Goal: Transaction & Acquisition: Purchase product/service

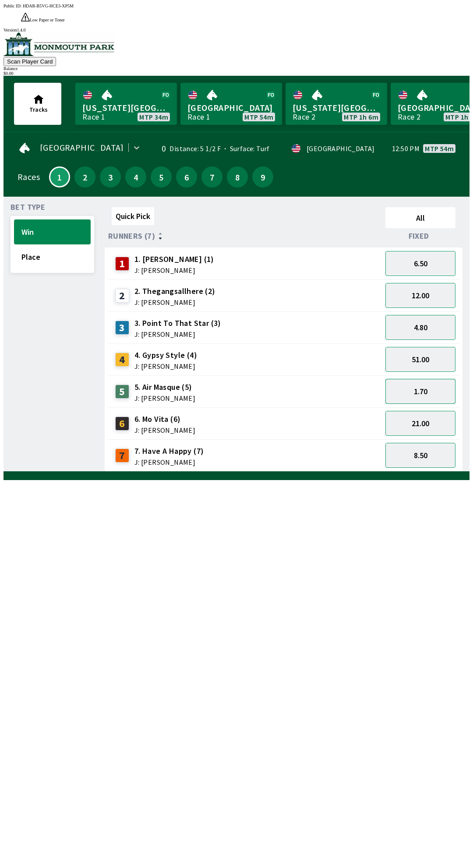
click at [413, 379] on button "1.70" at bounding box center [420, 391] width 70 height 25
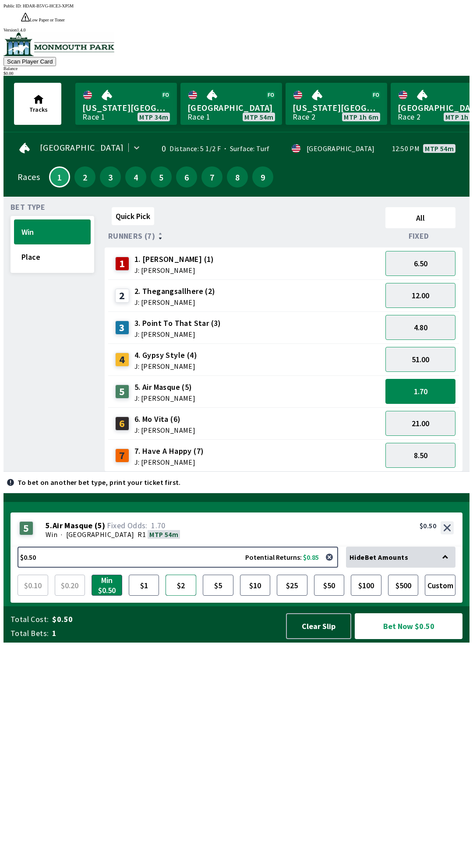
click at [183, 596] on button "$2" at bounding box center [181, 585] width 31 height 21
click at [395, 639] on button "Bet Now $2.00" at bounding box center [409, 626] width 108 height 26
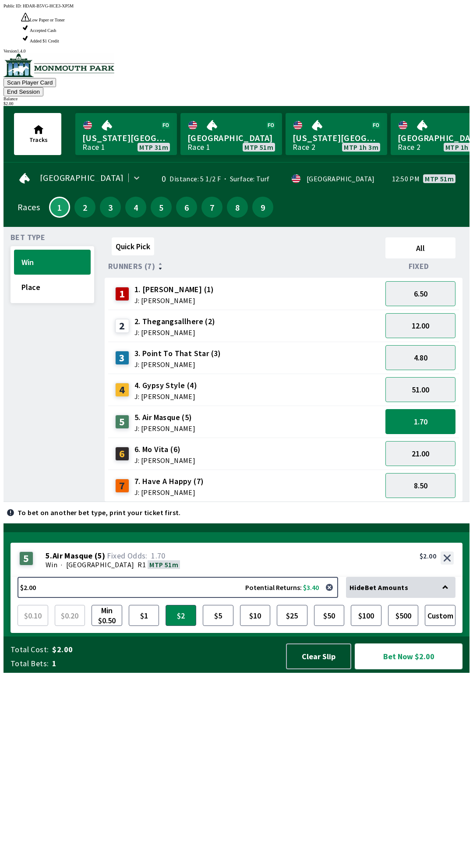
click at [395, 669] on button "Bet Now $2.00" at bounding box center [409, 656] width 108 height 26
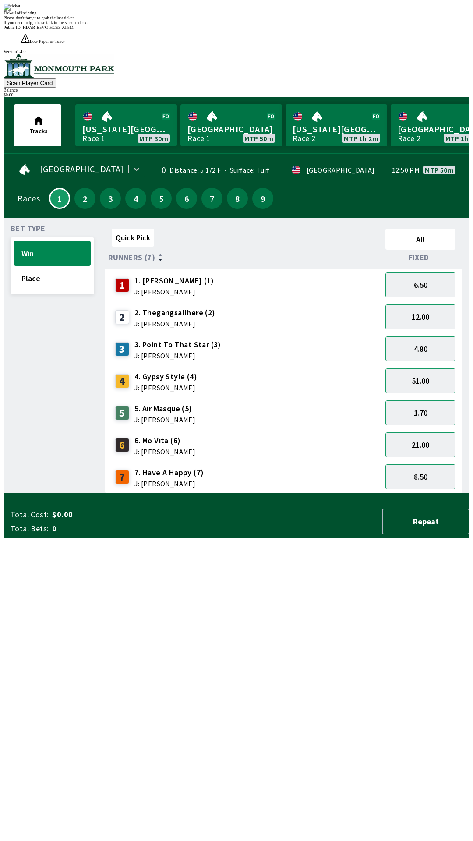
click at [88, 25] on span "If you need help, please talk to the service desk." at bounding box center [46, 22] width 84 height 5
click at [187, 25] on div "Ticket 1 of 1 printing Please don't forget to grab the last ticket If you need …" at bounding box center [237, 14] width 466 height 21
click at [58, 395] on div "Bet Type Win Place" at bounding box center [53, 359] width 84 height 268
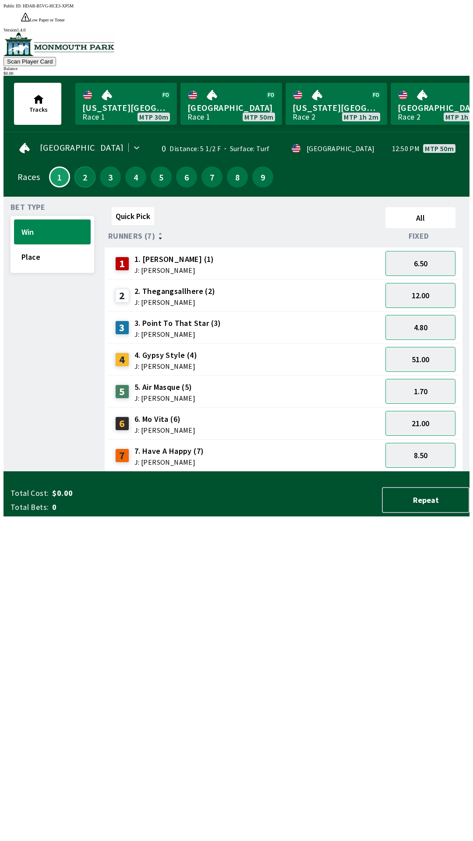
click at [78, 166] on button "2" at bounding box center [84, 176] width 21 height 21
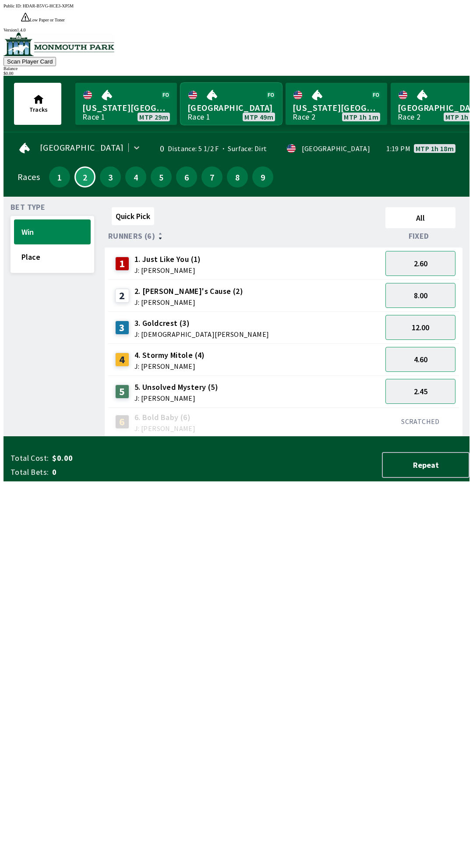
click at [224, 88] on link "[GEOGRAPHIC_DATA] Race 1 MTP 49m" at bounding box center [231, 104] width 102 height 42
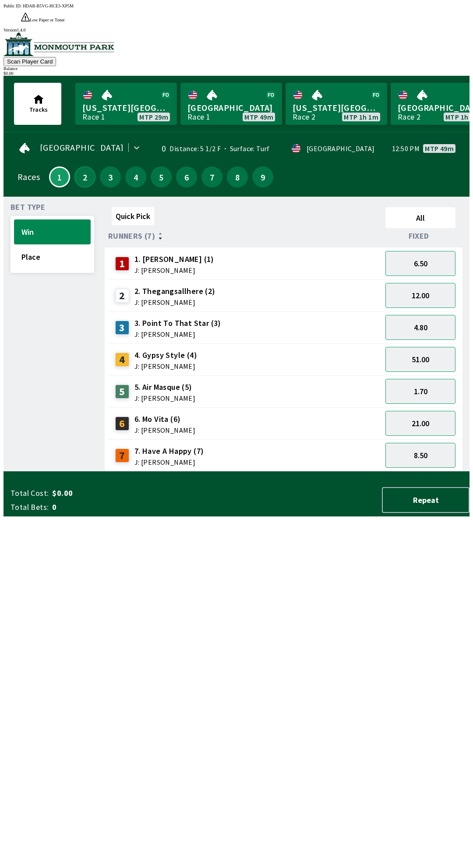
click at [80, 166] on button "2" at bounding box center [84, 176] width 21 height 21
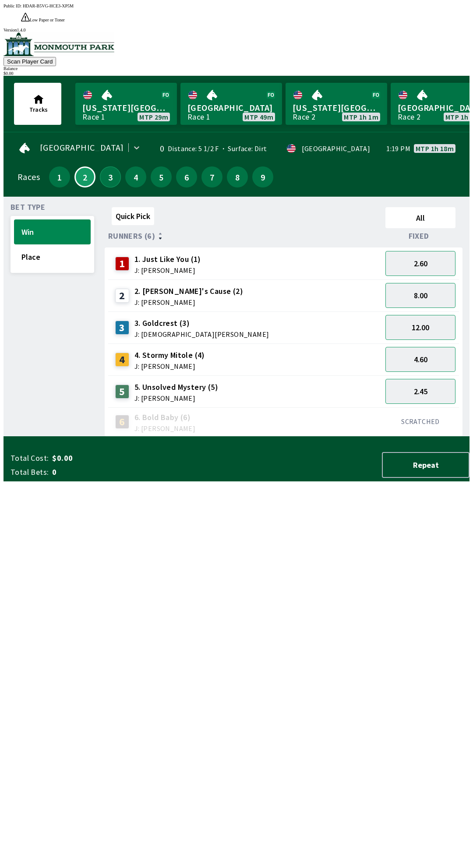
click at [108, 166] on button "3" at bounding box center [110, 176] width 21 height 21
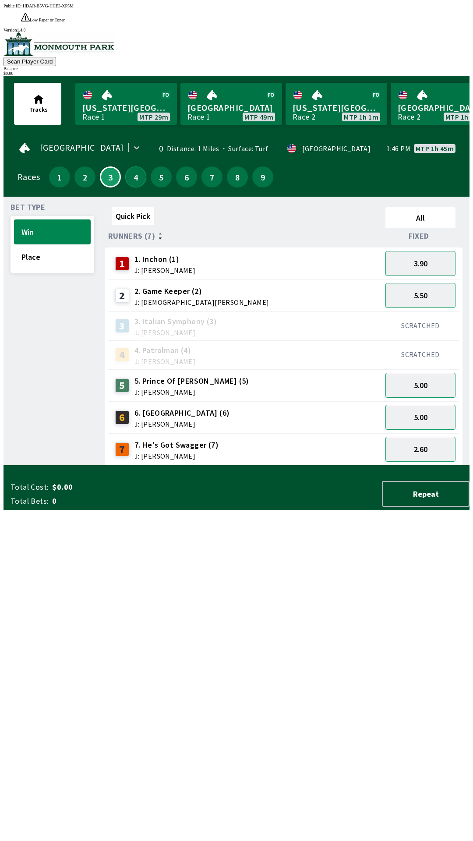
click at [127, 166] on button "4" at bounding box center [135, 176] width 21 height 21
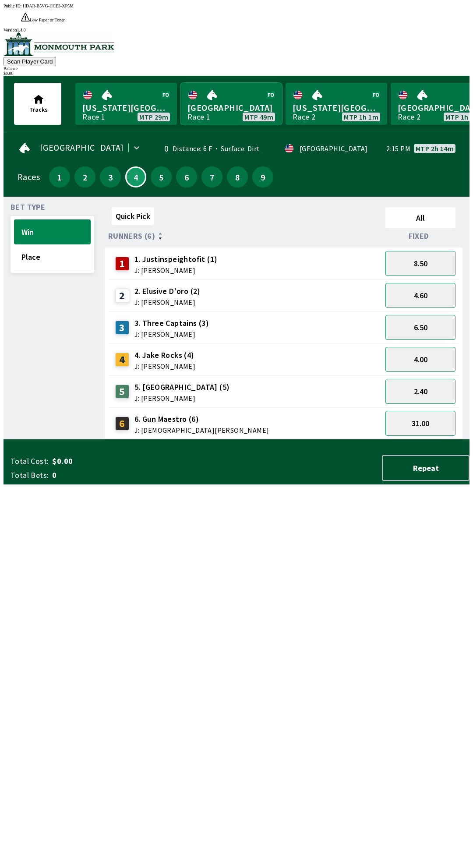
click at [201, 93] on link "[GEOGRAPHIC_DATA] Race 1 MTP 49m" at bounding box center [231, 104] width 102 height 42
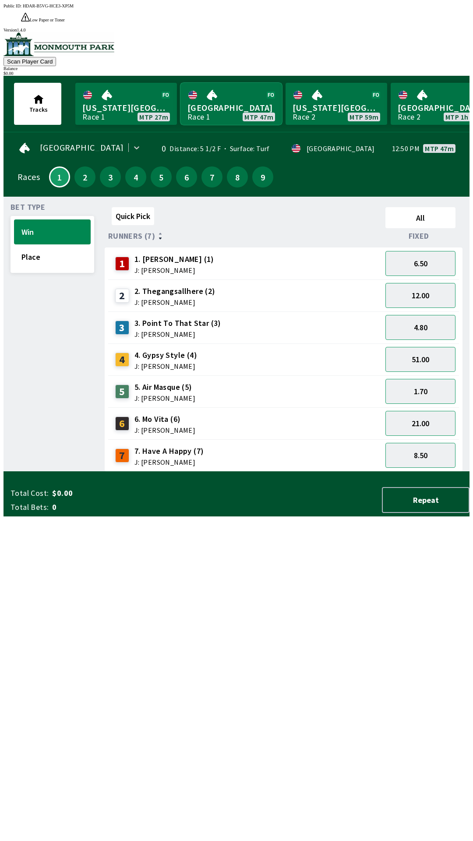
click at [209, 85] on link "[GEOGRAPHIC_DATA] Race 1 MTP 47m" at bounding box center [231, 104] width 102 height 42
click at [129, 352] on div "4" at bounding box center [124, 359] width 19 height 14
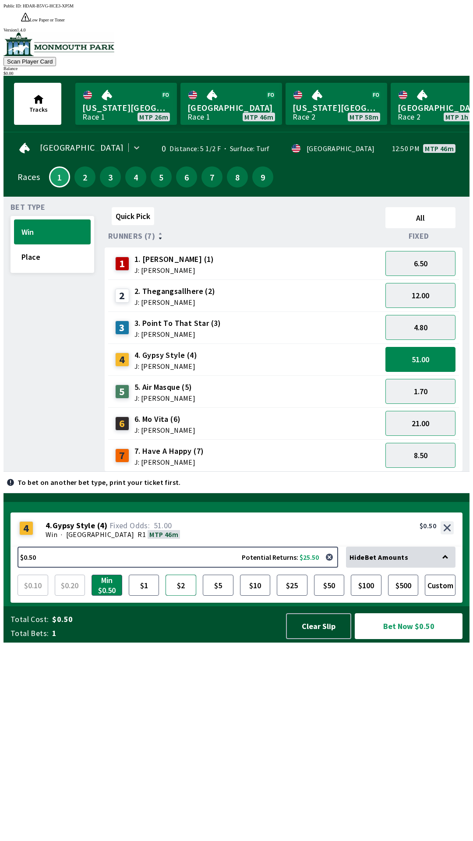
click at [179, 596] on button "$2" at bounding box center [181, 585] width 31 height 21
click at [60, 249] on button "Place" at bounding box center [52, 256] width 77 height 25
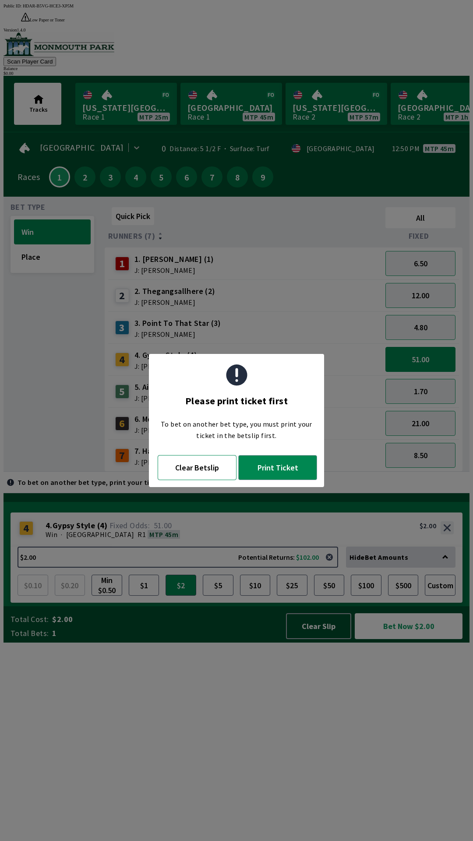
click at [184, 467] on button "Clear Betslip" at bounding box center [197, 467] width 79 height 25
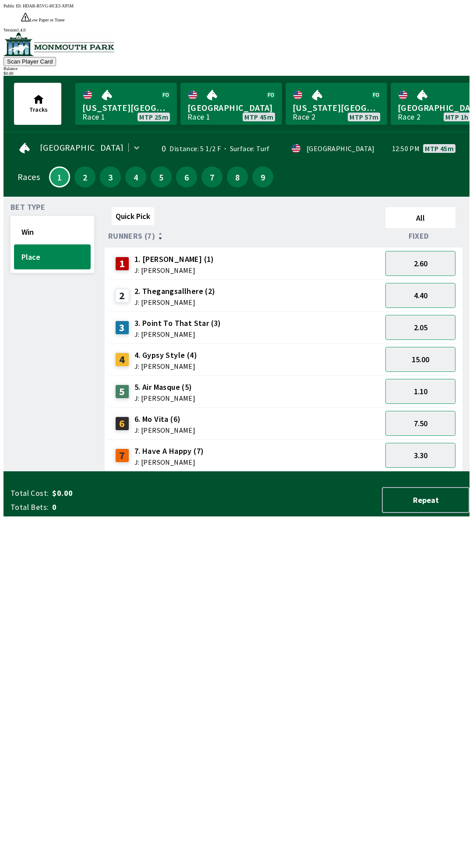
click at [128, 349] on div "4 4. Gypsy Style (4) J: [PERSON_NAME]" at bounding box center [155, 360] width 86 height 22
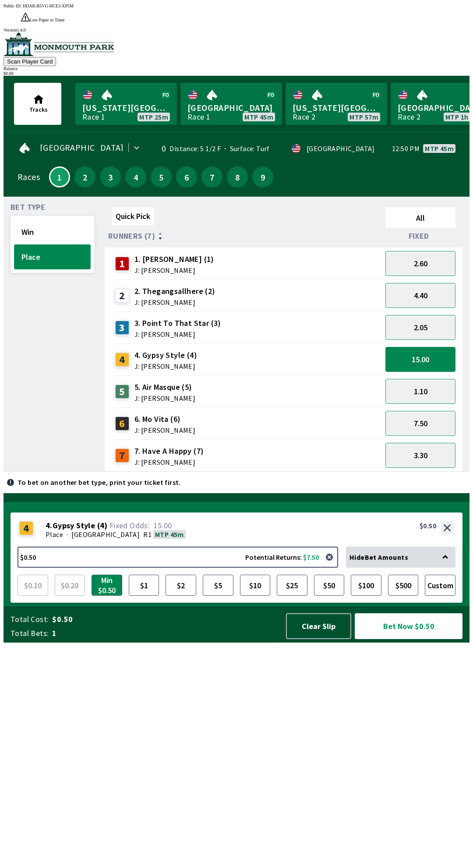
click at [60, 247] on button "Place" at bounding box center [52, 256] width 77 height 25
click at [183, 596] on button "$2" at bounding box center [181, 585] width 31 height 21
click at [201, 83] on link "Monmouth Park Race 1 MTP 45m" at bounding box center [231, 104] width 102 height 42
click at [335, 639] on button "Clear Slip" at bounding box center [318, 626] width 65 height 26
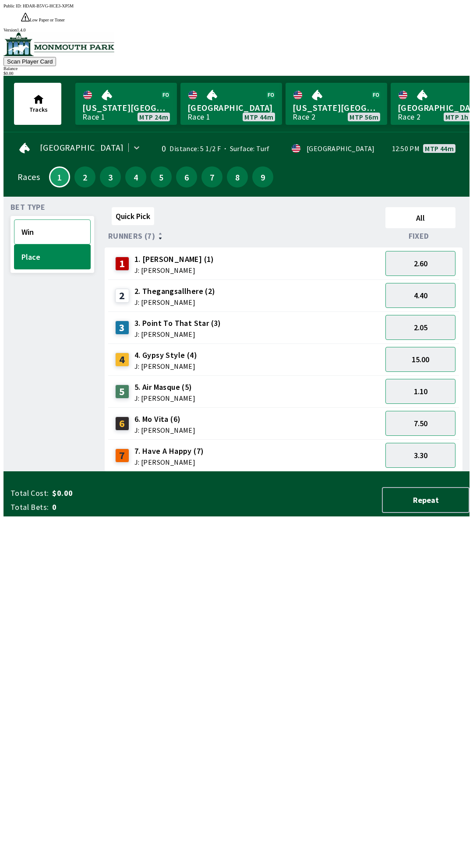
click at [57, 219] on button "Win" at bounding box center [52, 231] width 77 height 25
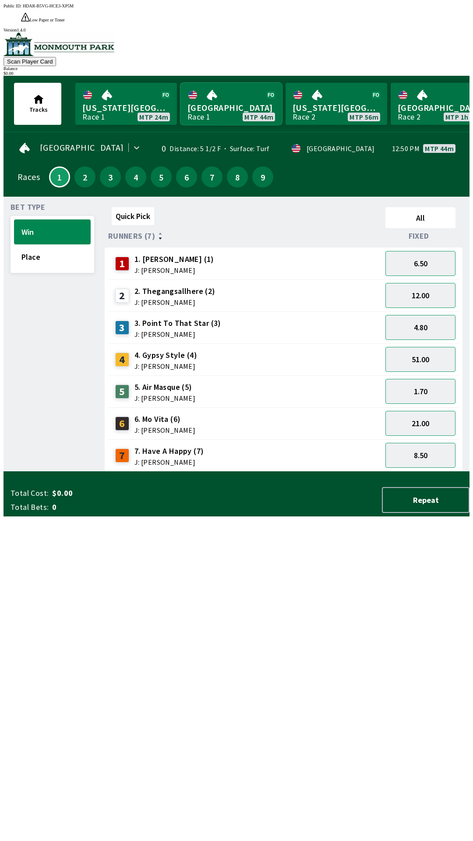
click at [213, 94] on link "[GEOGRAPHIC_DATA] Race 1 MTP 44m" at bounding box center [231, 104] width 102 height 42
click at [63, 247] on button "Place" at bounding box center [52, 256] width 77 height 25
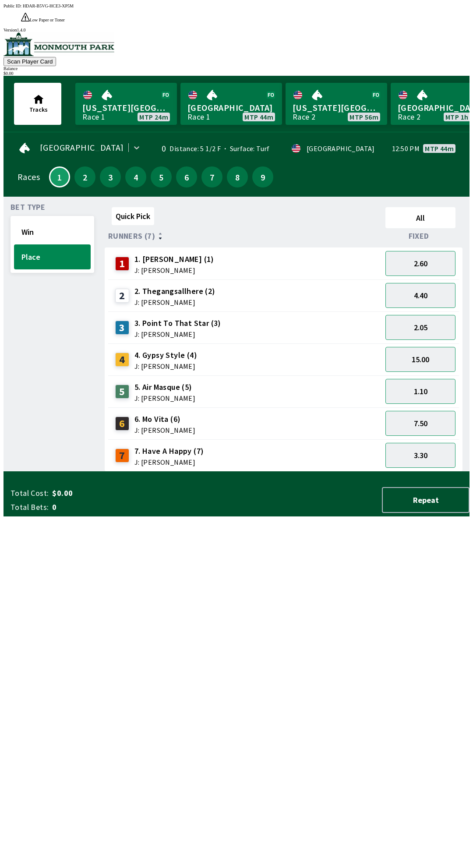
click at [134, 363] on span "J: [PERSON_NAME]" at bounding box center [165, 366] width 63 height 7
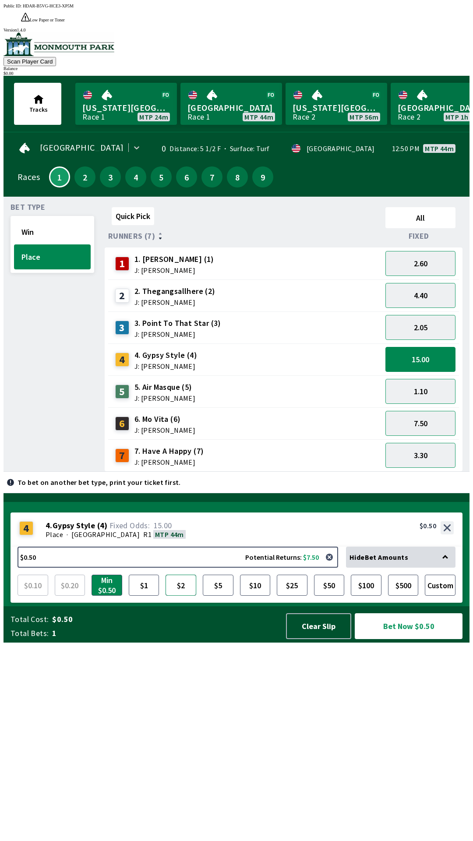
click at [182, 596] on button "$2" at bounding box center [181, 585] width 31 height 21
click at [422, 639] on button "Bet Now $2.00" at bounding box center [409, 626] width 108 height 26
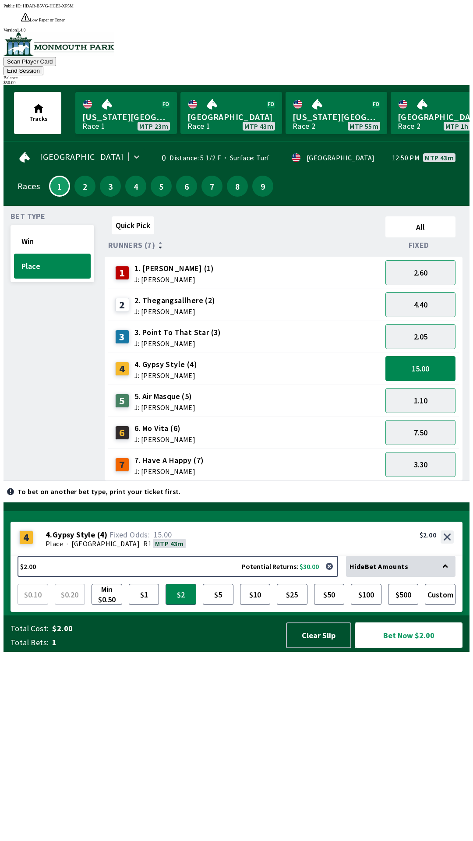
click at [412, 648] on button "Bet Now $2.00" at bounding box center [409, 635] width 108 height 26
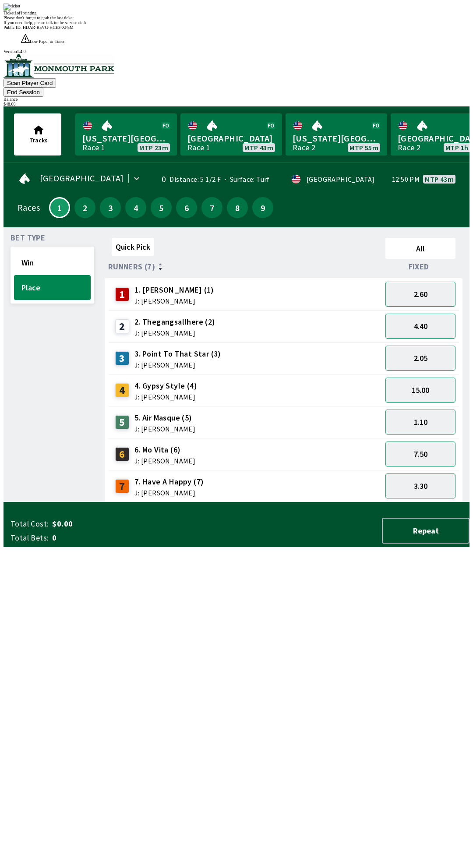
click at [282, 25] on div "Ticket 1 of 1 printing Please don't forget to grab the last ticket If you need …" at bounding box center [237, 14] width 466 height 21
click at [52, 402] on div "Bet Type Win Place" at bounding box center [53, 368] width 84 height 268
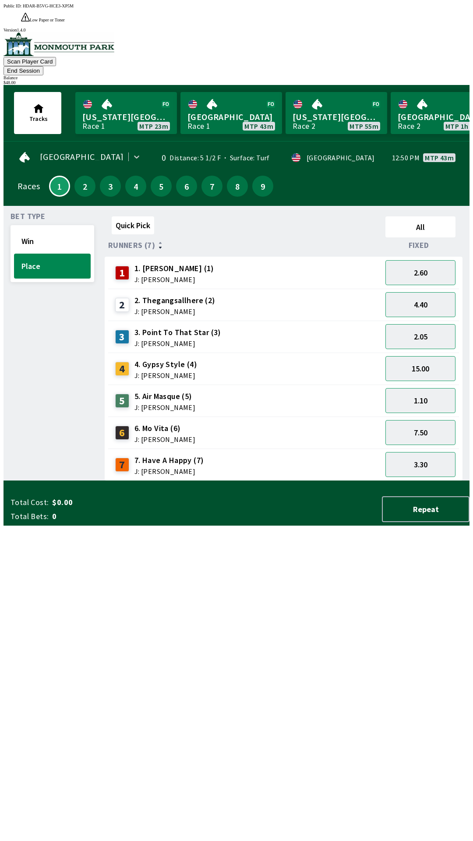
click at [427, 80] on div "$ 48.00" at bounding box center [237, 82] width 466 height 5
click at [27, 229] on button "Win" at bounding box center [52, 241] width 77 height 25
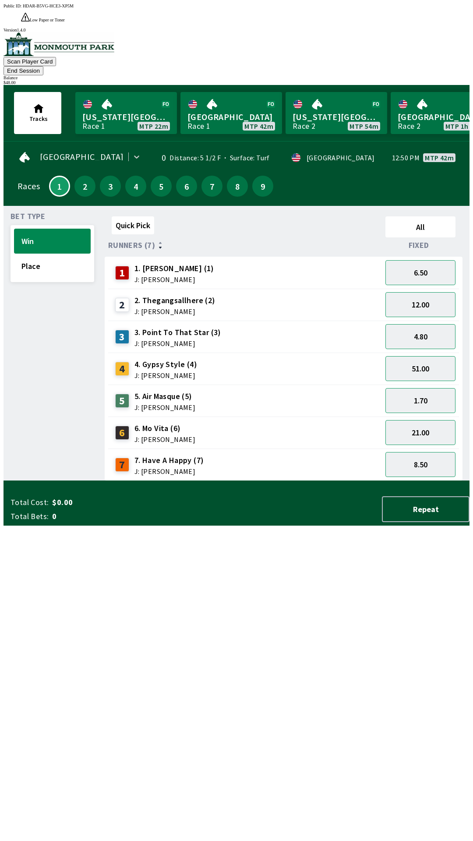
click at [127, 458] on div "7" at bounding box center [124, 465] width 19 height 14
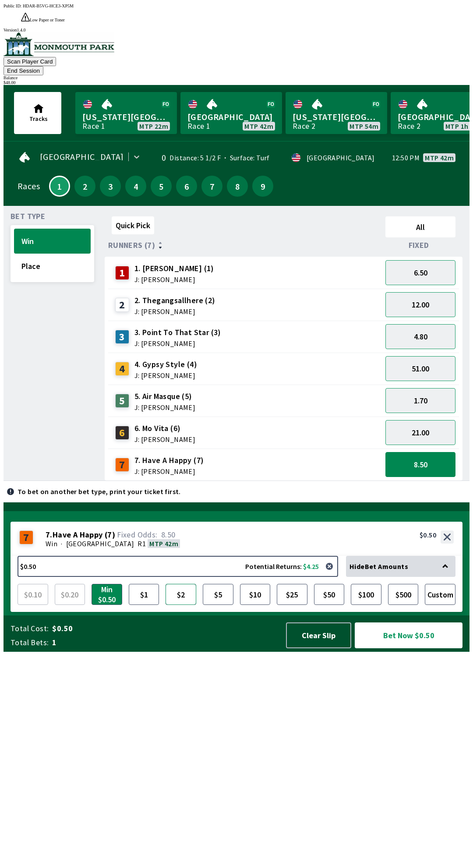
click at [183, 605] on button "$2" at bounding box center [181, 594] width 31 height 21
click at [419, 648] on button "Bet Now $2.00" at bounding box center [409, 635] width 108 height 26
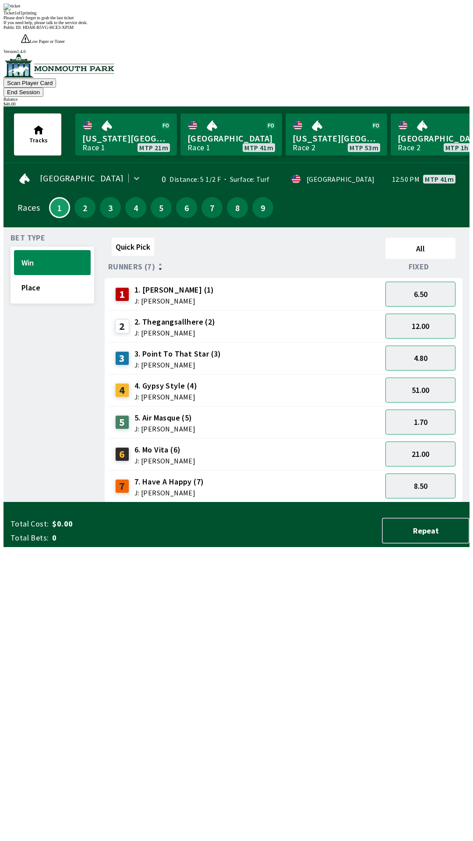
click at [111, 502] on div "Quick Pick All Runners (7) Fixed 1 1. [PERSON_NAME] (1) J: [PERSON_NAME] 6.50 2…" at bounding box center [287, 368] width 365 height 268
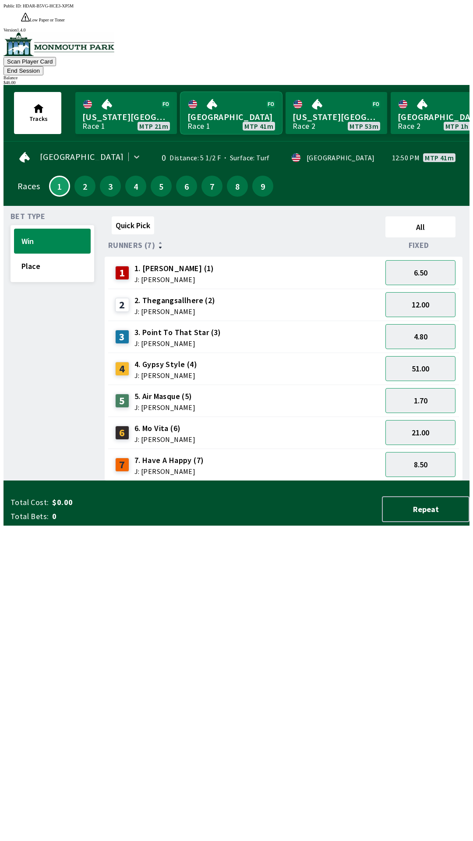
click at [211, 99] on link "[GEOGRAPHIC_DATA] Race 1 MTP 41m" at bounding box center [231, 113] width 102 height 42
click at [76, 176] on button "2" at bounding box center [84, 186] width 21 height 21
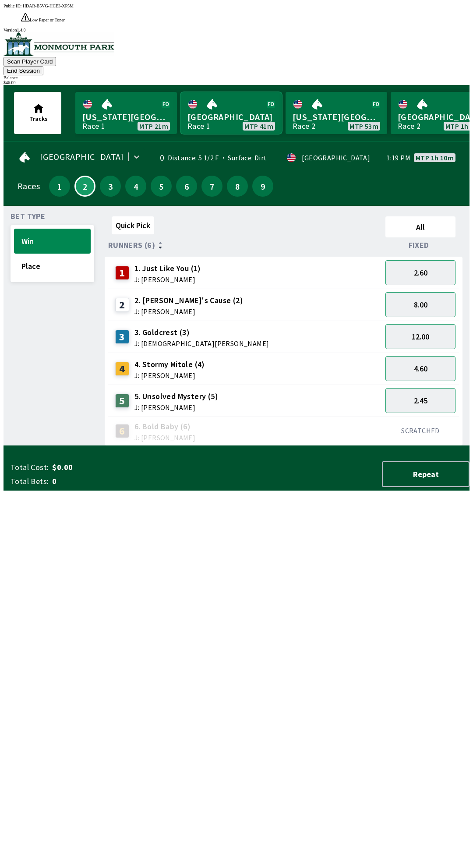
click at [232, 103] on link "[GEOGRAPHIC_DATA] Race 1 MTP 41m" at bounding box center [231, 113] width 102 height 42
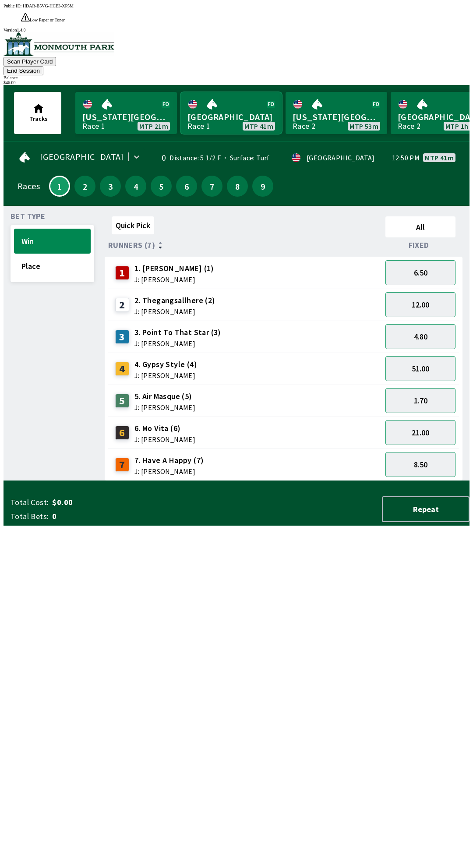
click at [197, 92] on link "[GEOGRAPHIC_DATA] Race 1 MTP 41m" at bounding box center [231, 113] width 102 height 42
click at [75, 176] on button "2" at bounding box center [84, 186] width 21 height 21
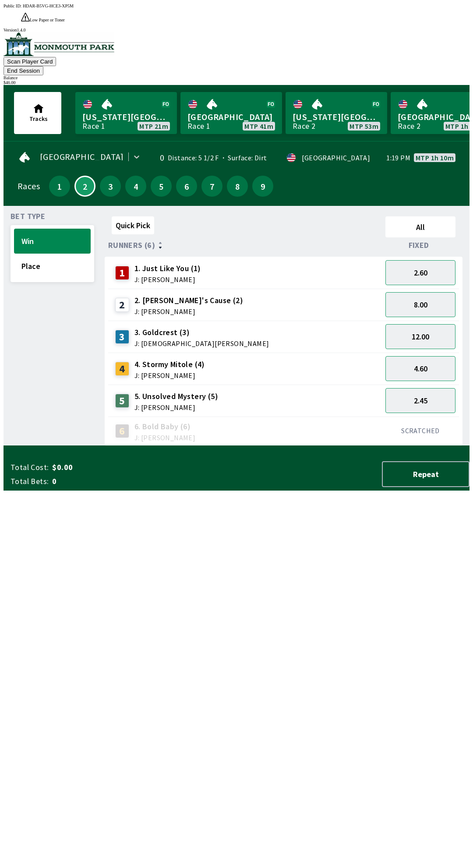
click at [146, 327] on span "3. Goldcrest (3)" at bounding box center [201, 332] width 135 height 11
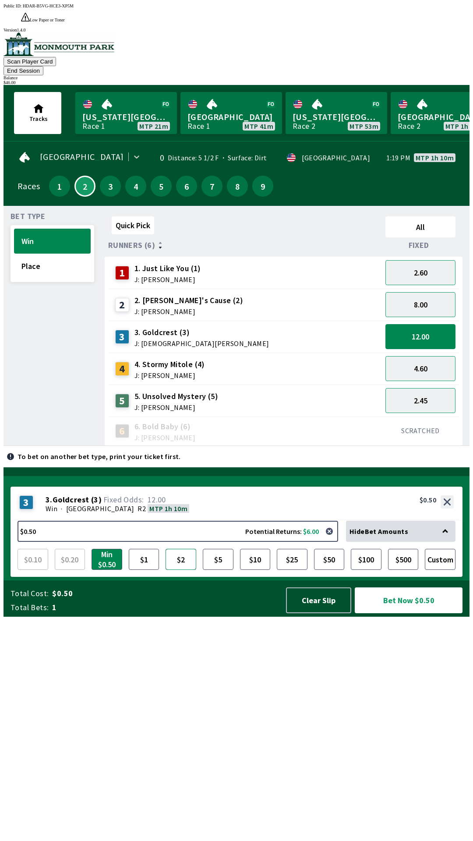
click at [184, 570] on button "$2" at bounding box center [181, 559] width 31 height 21
click at [410, 613] on button "Bet Now $2.00" at bounding box center [409, 600] width 108 height 26
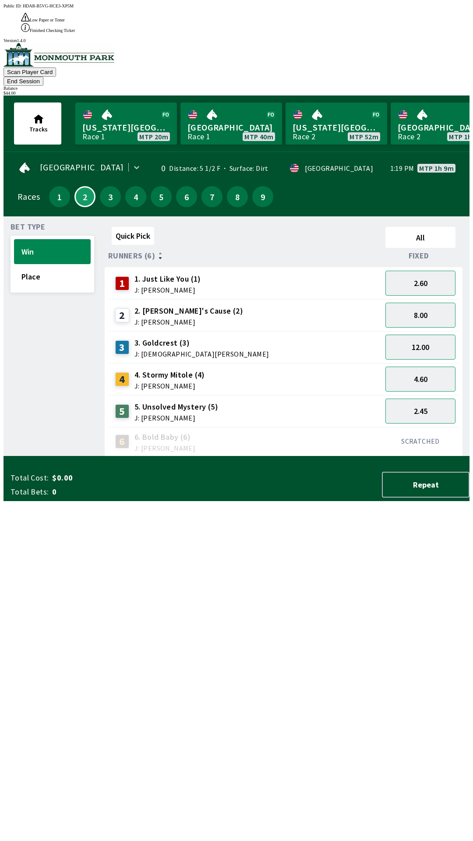
click at [350, 456] on div "Quick Pick All Runners (6) Fixed 1 1. Just Like You (1) J: [PERSON_NAME] 2.60 2…" at bounding box center [287, 339] width 365 height 233
click at [118, 400] on div "5 5. Unsolved Mystery (5) J: [PERSON_NAME]" at bounding box center [165, 411] width 107 height 22
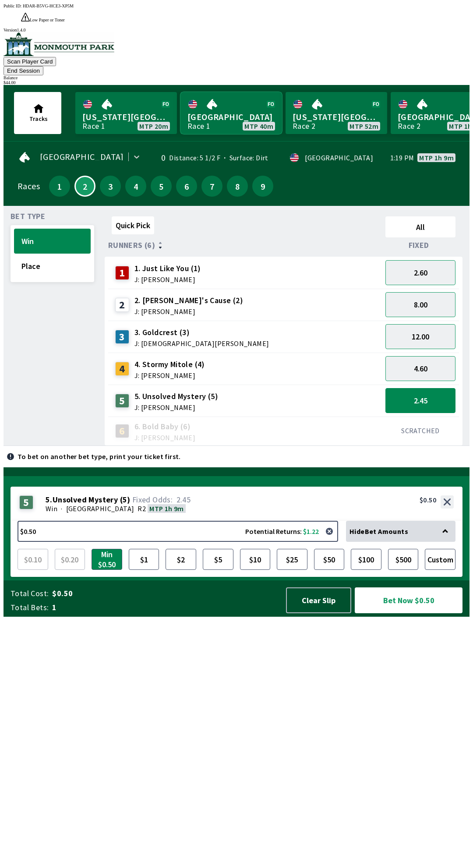
click at [237, 99] on link "[GEOGRAPHIC_DATA] Race 1 MTP 40m" at bounding box center [231, 113] width 102 height 42
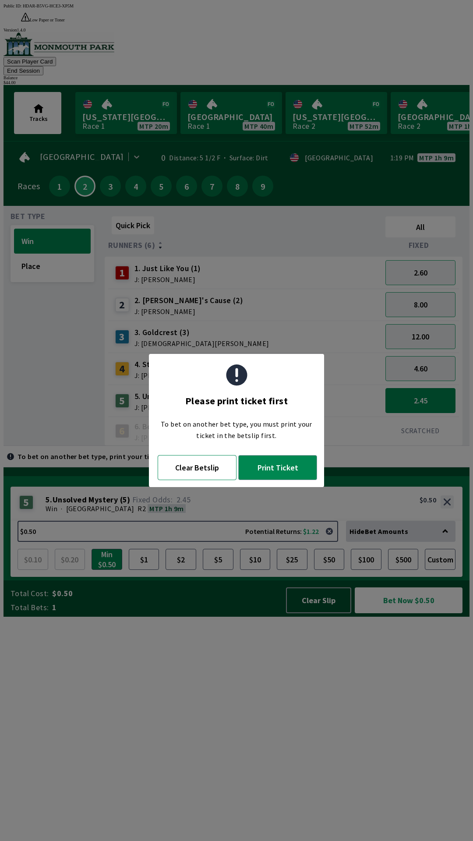
click at [196, 472] on button "Clear Betslip" at bounding box center [197, 467] width 79 height 25
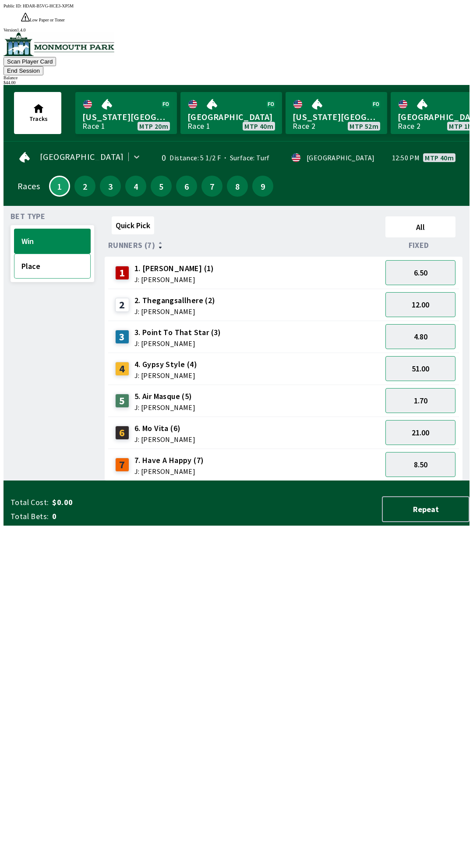
click at [55, 254] on button "Place" at bounding box center [52, 266] width 77 height 25
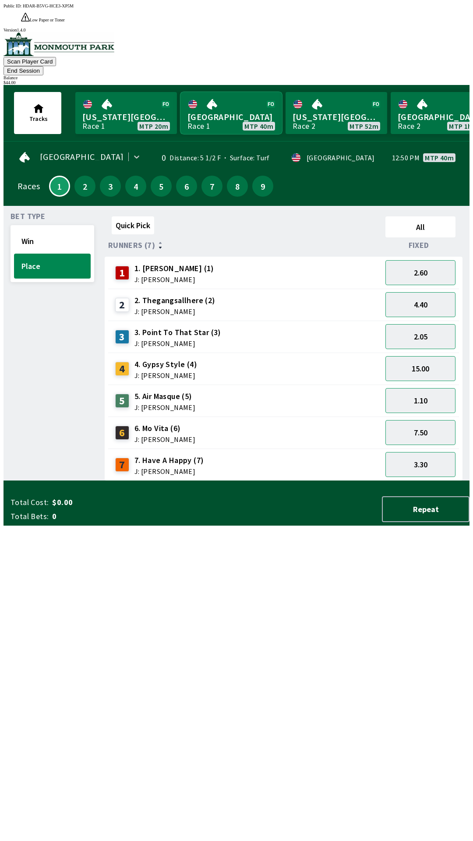
click at [228, 106] on link "[GEOGRAPHIC_DATA] Race 1 MTP 40m" at bounding box center [231, 113] width 102 height 42
click at [79, 176] on button "2" at bounding box center [84, 186] width 21 height 21
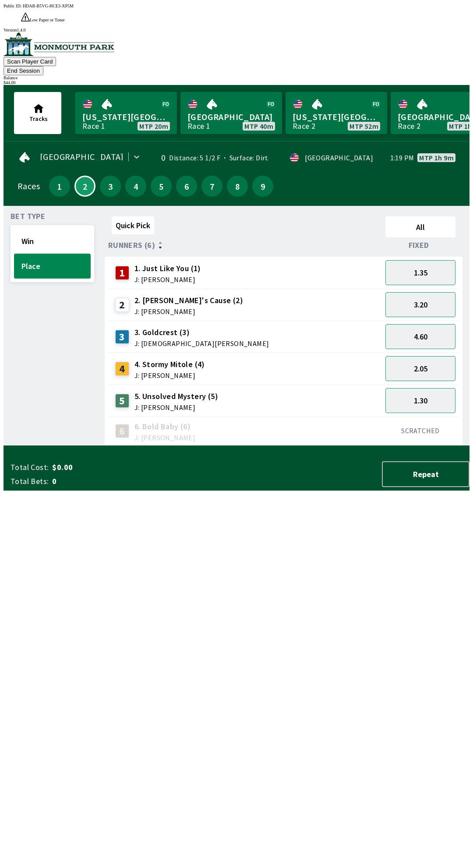
click at [153, 416] on div "6 6. Bold Baby (6) J: [PERSON_NAME]" at bounding box center [245, 430] width 274 height 29
click at [153, 384] on div "5 5. Unsolved Mystery (5) J: [PERSON_NAME]" at bounding box center [245, 400] width 274 height 32
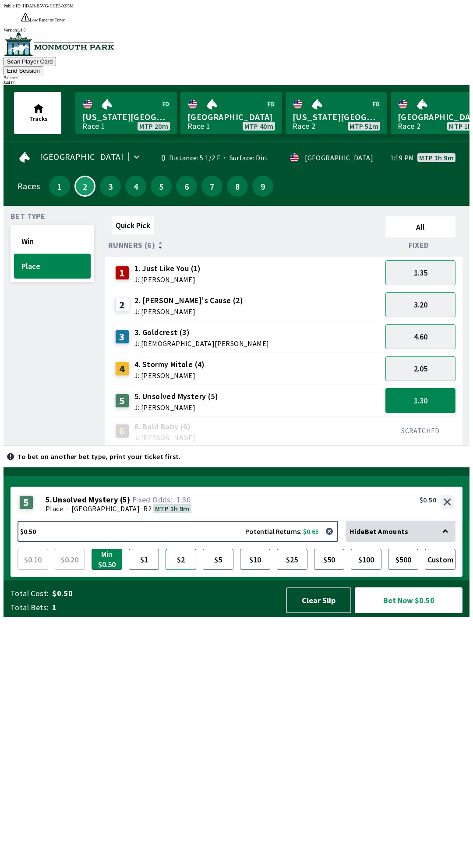
click at [183, 570] on button "$2" at bounding box center [181, 559] width 31 height 21
click at [430, 613] on button "Bet Now $2.00" at bounding box center [409, 600] width 108 height 26
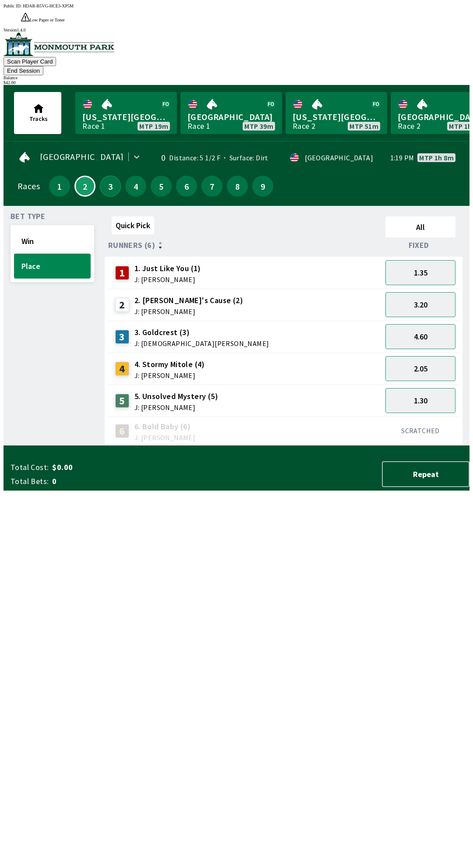
click at [103, 176] on button "3" at bounding box center [110, 186] width 21 height 21
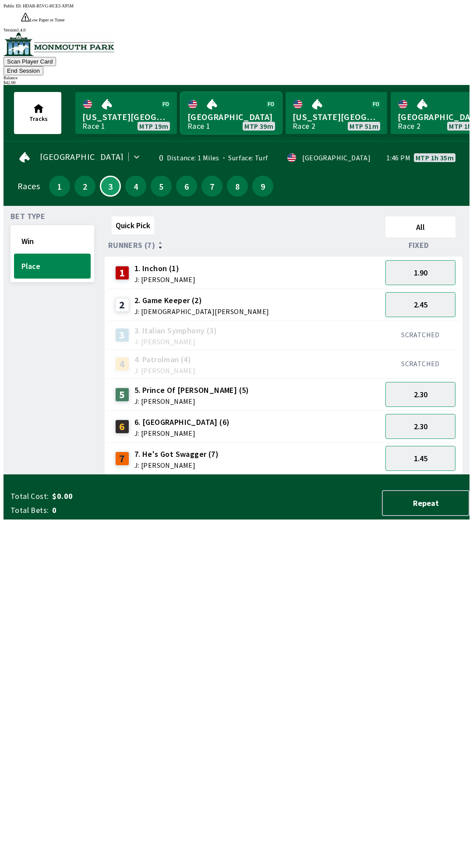
click at [222, 97] on link "Monmouth Park Race 1 MTP 39m" at bounding box center [231, 113] width 102 height 42
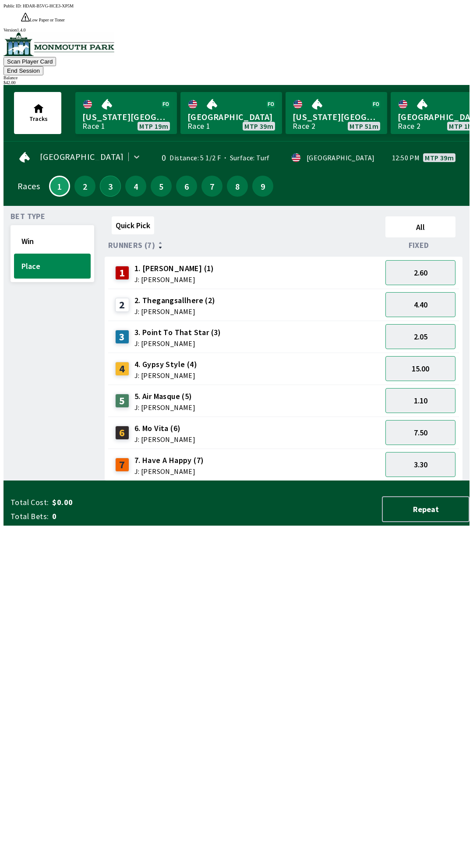
click at [106, 176] on button "3" at bounding box center [110, 186] width 21 height 21
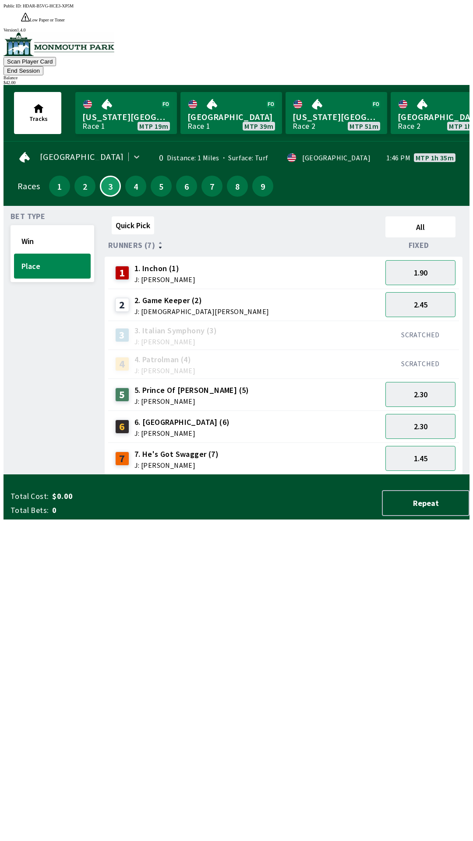
click at [120, 298] on div "2" at bounding box center [122, 305] width 14 height 14
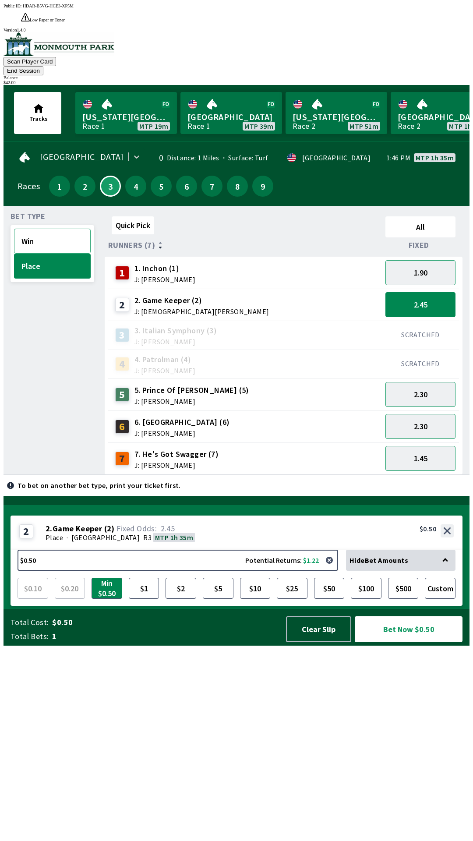
click at [64, 229] on button "Win" at bounding box center [52, 241] width 77 height 25
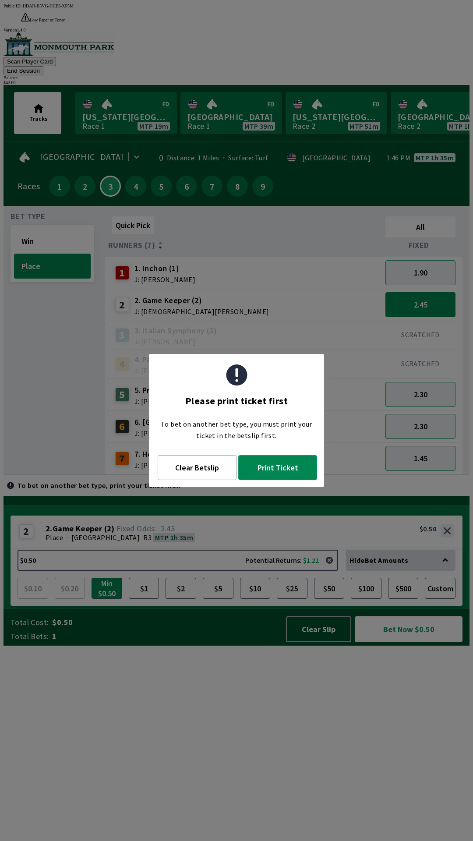
click at [293, 473] on button "Print Ticket" at bounding box center [277, 467] width 79 height 25
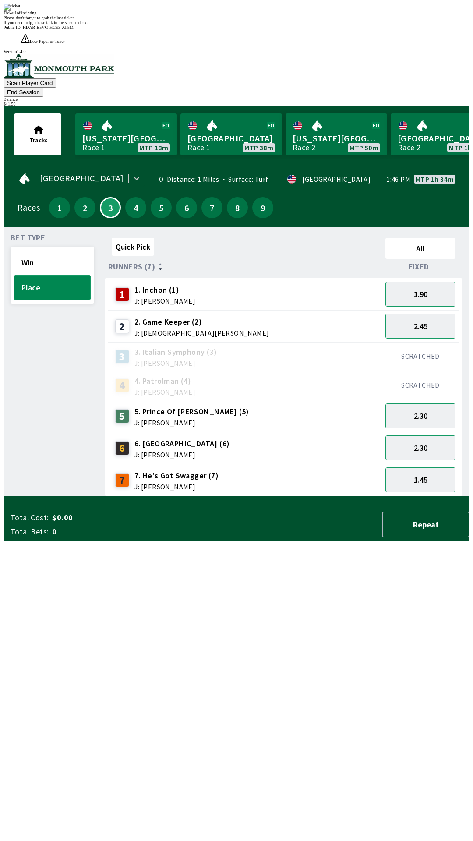
click at [51, 275] on button "Place" at bounding box center [52, 287] width 77 height 25
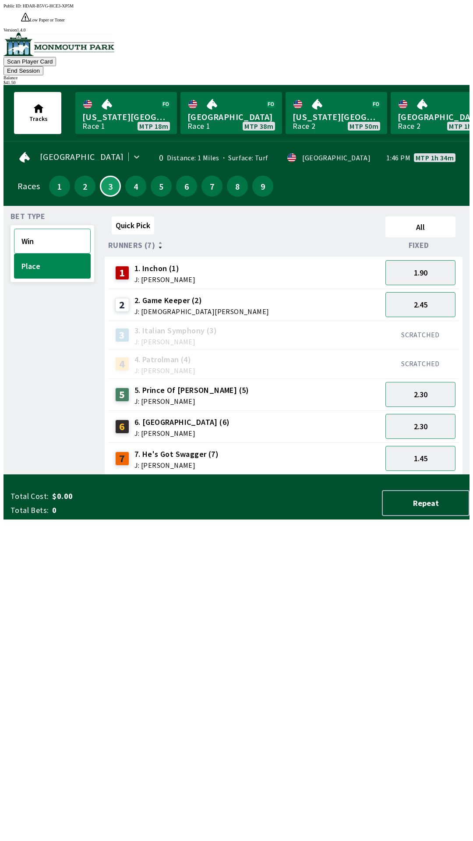
click at [52, 229] on button "Win" at bounding box center [52, 241] width 77 height 25
click at [164, 384] on span "5. Prince Of [PERSON_NAME] (5)" at bounding box center [191, 389] width 115 height 11
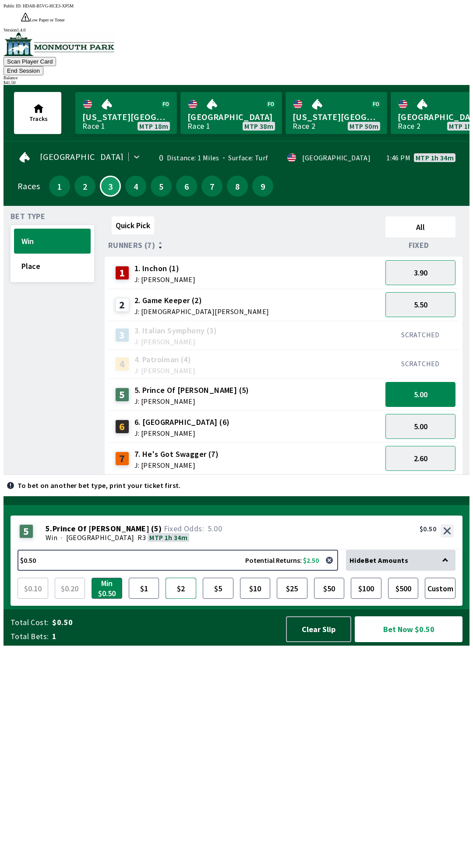
click at [185, 599] on button "$2" at bounding box center [181, 588] width 31 height 21
click at [430, 642] on button "Bet Now $2.00" at bounding box center [409, 629] width 108 height 26
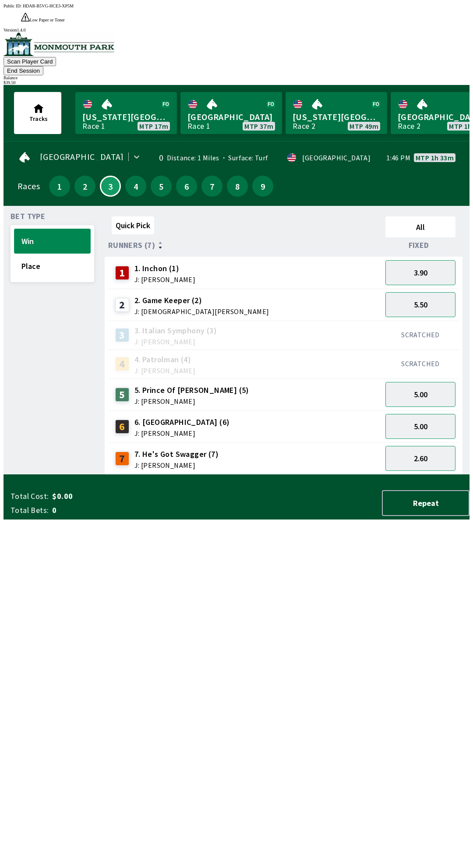
click at [59, 229] on button "Win" at bounding box center [52, 241] width 77 height 25
click at [137, 176] on button "4" at bounding box center [135, 186] width 21 height 21
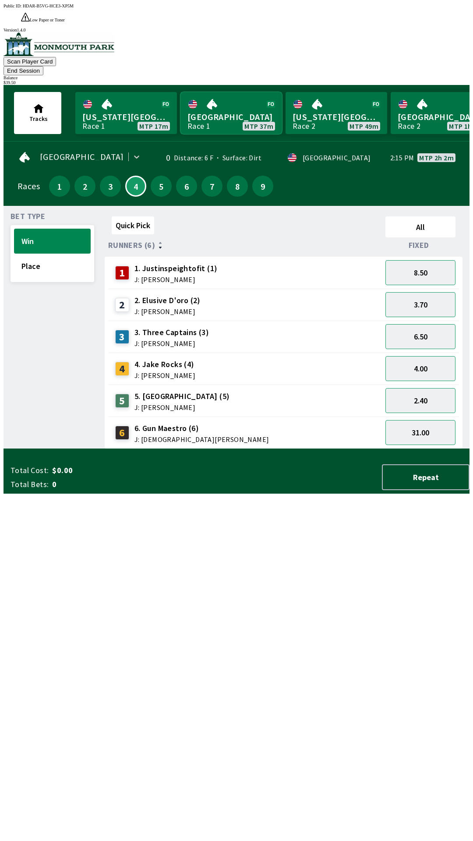
click at [234, 99] on link "[GEOGRAPHIC_DATA] Race 1 MTP 37m" at bounding box center [231, 113] width 102 height 42
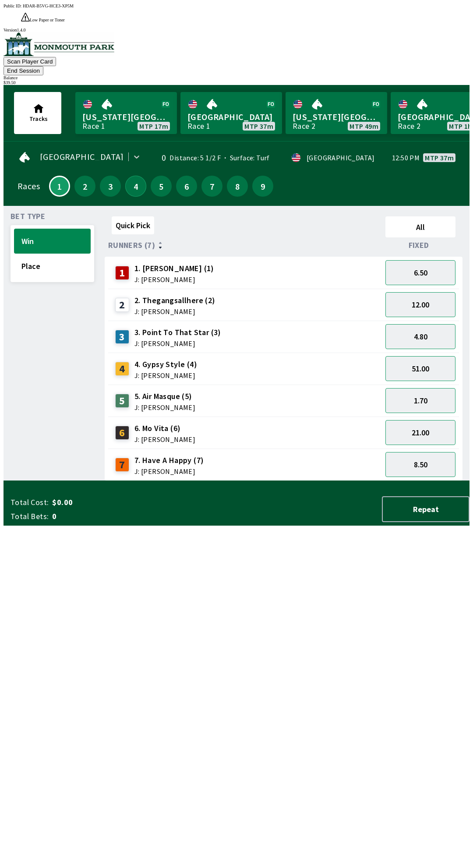
click at [137, 176] on button "4" at bounding box center [135, 186] width 21 height 21
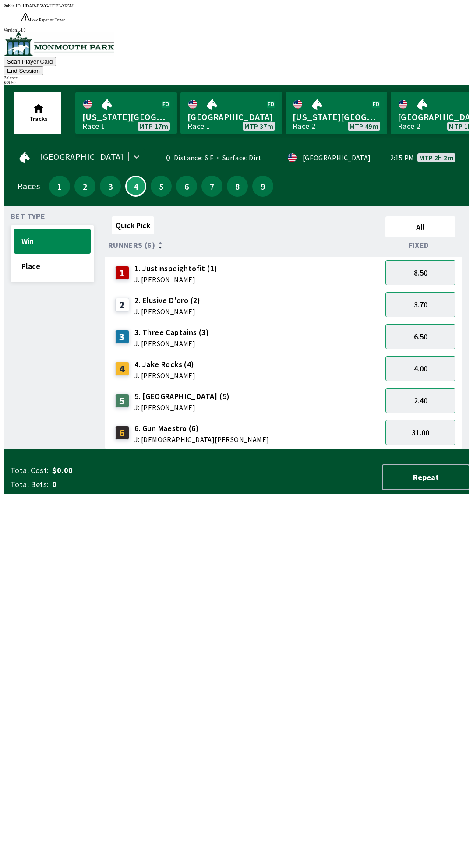
click at [146, 404] on span "J: [PERSON_NAME]" at bounding box center [181, 407] width 95 height 7
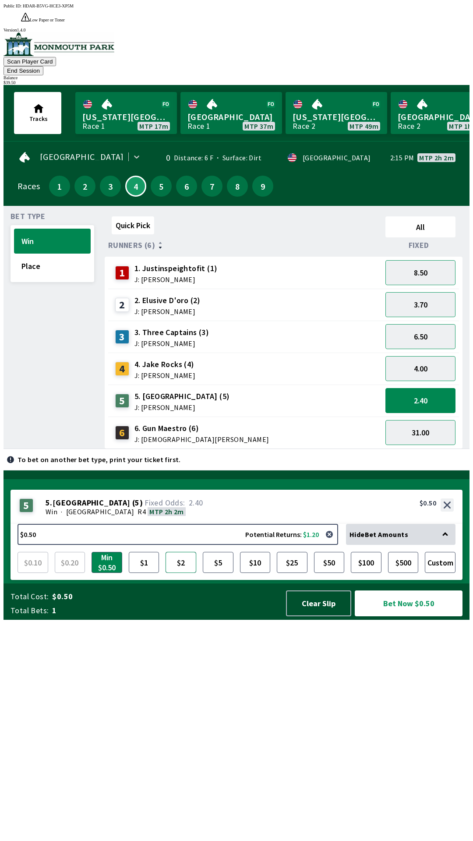
click at [193, 573] on button "$2" at bounding box center [181, 562] width 31 height 21
click at [414, 616] on button "Bet Now $2.00" at bounding box center [409, 603] width 108 height 26
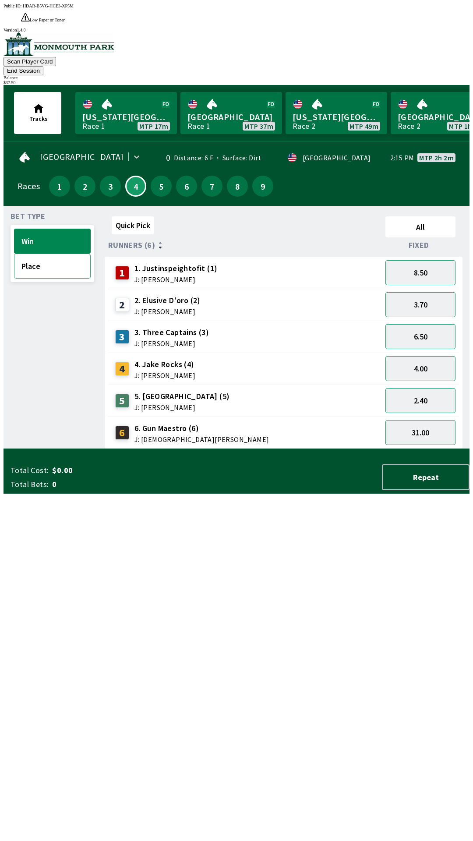
click at [36, 254] on button "Place" at bounding box center [52, 266] width 77 height 25
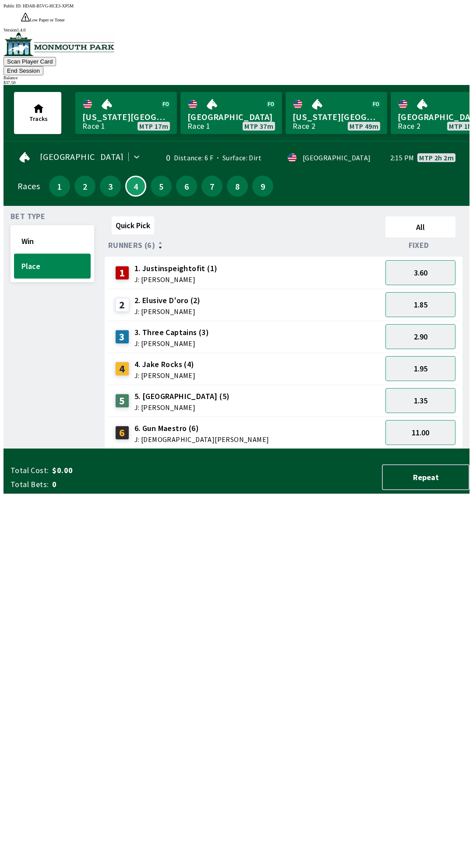
click at [156, 321] on div "3 3. Three Captains (3) J: [PERSON_NAME]" at bounding box center [245, 337] width 274 height 32
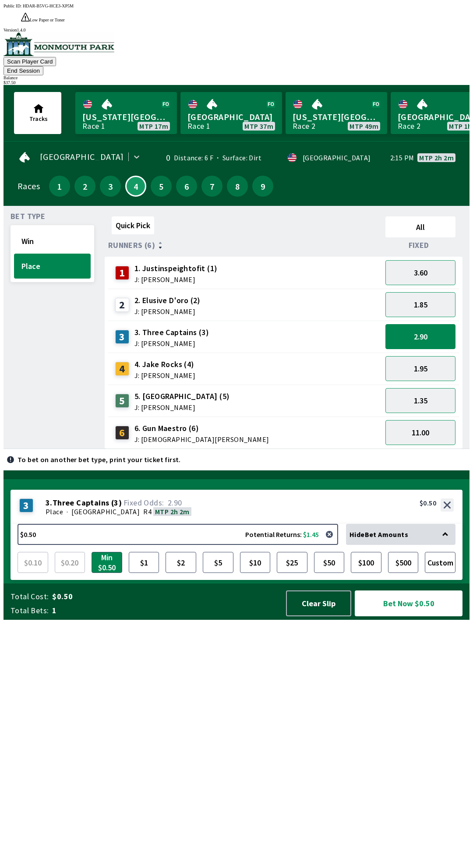
click at [134, 308] on span "J: [PERSON_NAME]" at bounding box center [167, 311] width 66 height 7
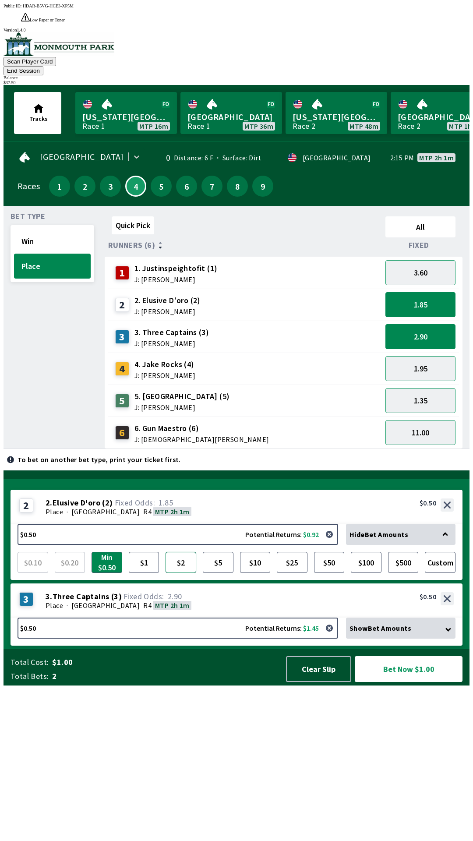
click at [181, 573] on button "$2" at bounding box center [181, 562] width 31 height 21
click at [408, 638] on div "Show Bet Amounts" at bounding box center [400, 627] width 109 height 21
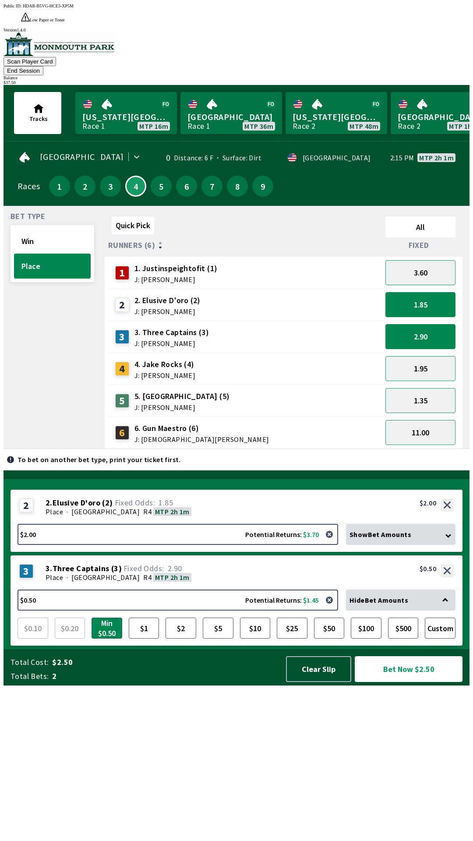
click at [424, 682] on button "Bet Now $2.50" at bounding box center [409, 669] width 108 height 26
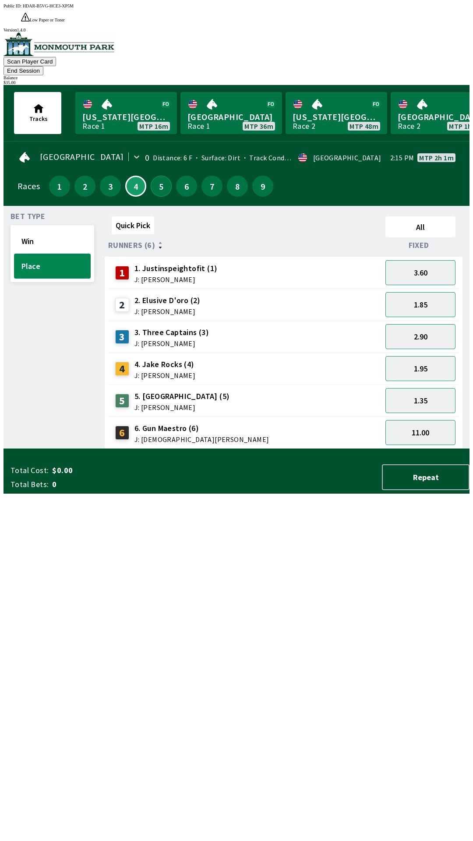
click at [164, 176] on button "5" at bounding box center [161, 186] width 21 height 21
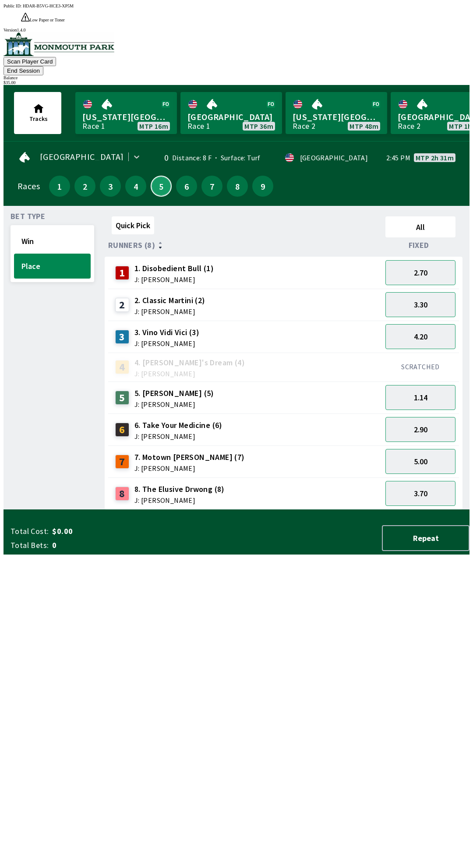
click at [159, 176] on button "5" at bounding box center [161, 186] width 21 height 21
click at [80, 229] on button "Win" at bounding box center [52, 241] width 77 height 25
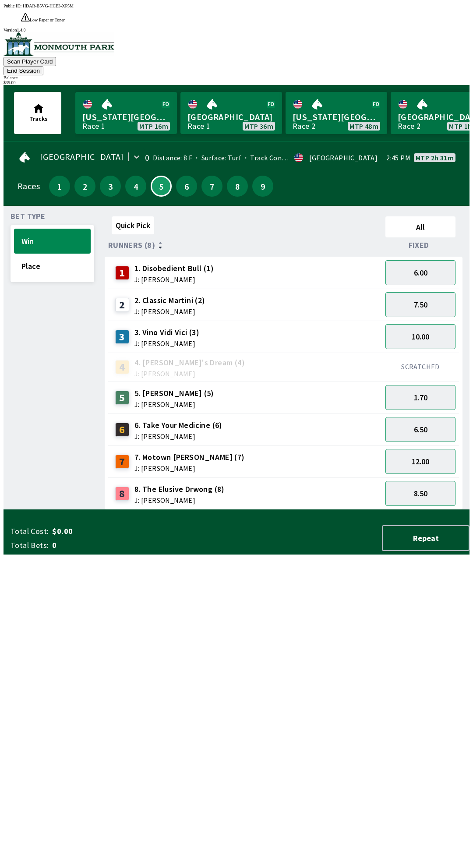
click at [157, 465] on span "J: [PERSON_NAME]" at bounding box center [189, 468] width 110 height 7
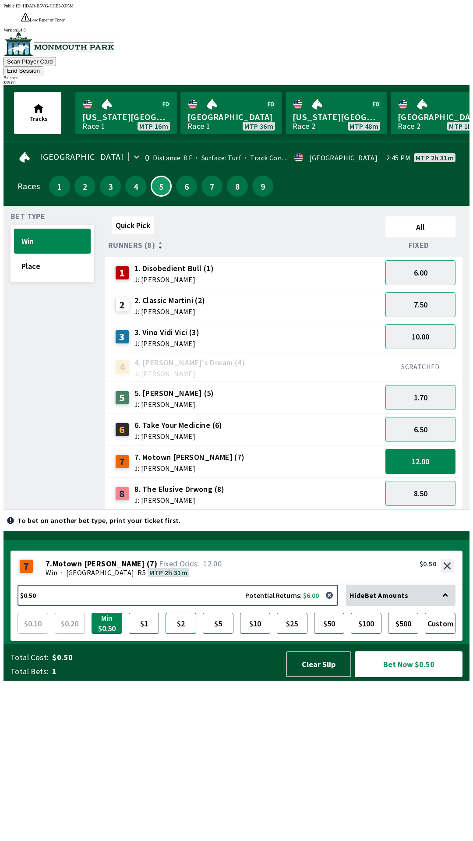
click at [188, 634] on button "$2" at bounding box center [181, 623] width 31 height 21
click at [416, 677] on button "Bet Now $2.00" at bounding box center [409, 664] width 108 height 26
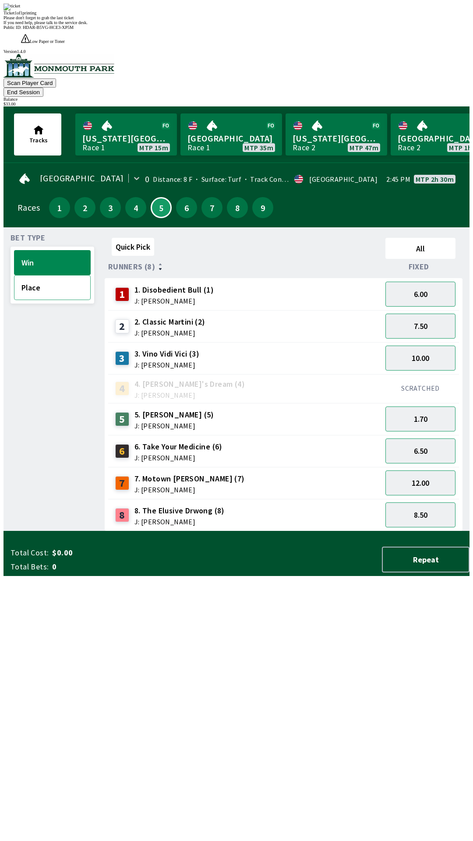
click at [32, 275] on button "Place" at bounding box center [52, 287] width 77 height 25
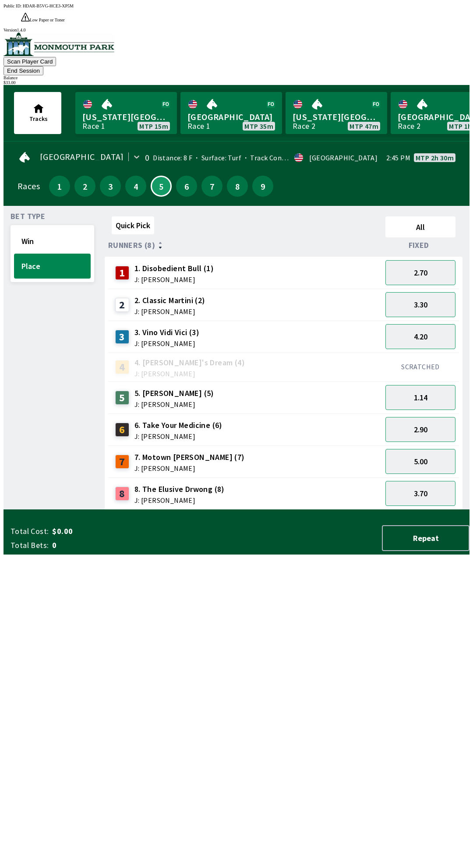
click at [171, 340] on span "J: [PERSON_NAME]" at bounding box center [166, 343] width 65 height 7
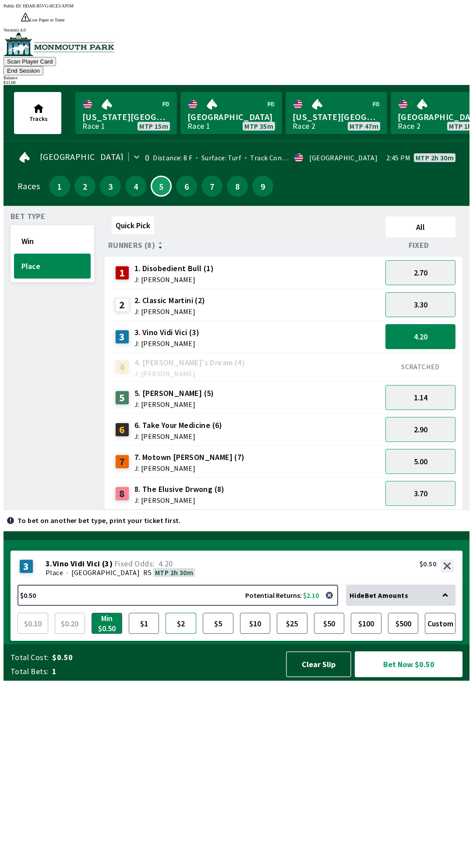
click at [188, 634] on button "$2" at bounding box center [181, 623] width 31 height 21
click at [433, 677] on button "Bet Now $2.00" at bounding box center [409, 664] width 108 height 26
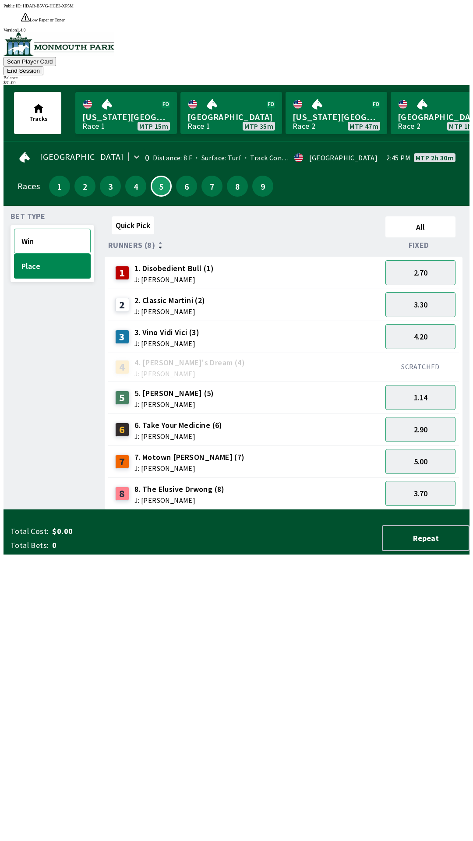
click at [42, 229] on button "Win" at bounding box center [52, 241] width 77 height 25
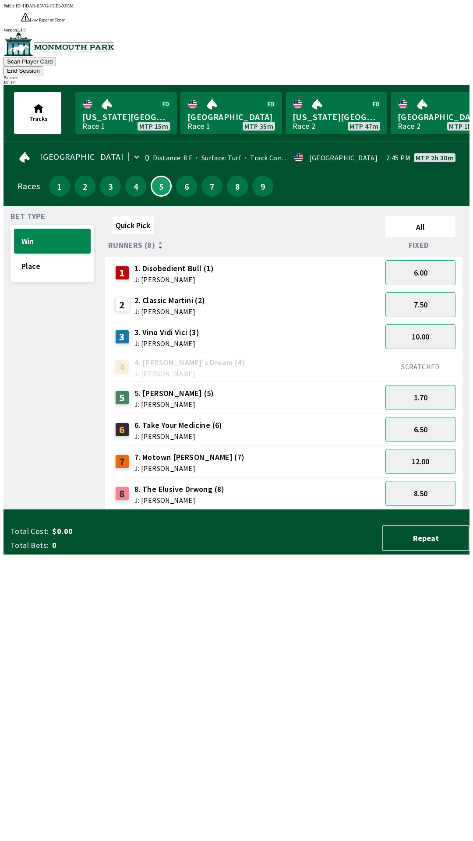
click at [171, 308] on span "J: [PERSON_NAME]" at bounding box center [169, 311] width 71 height 7
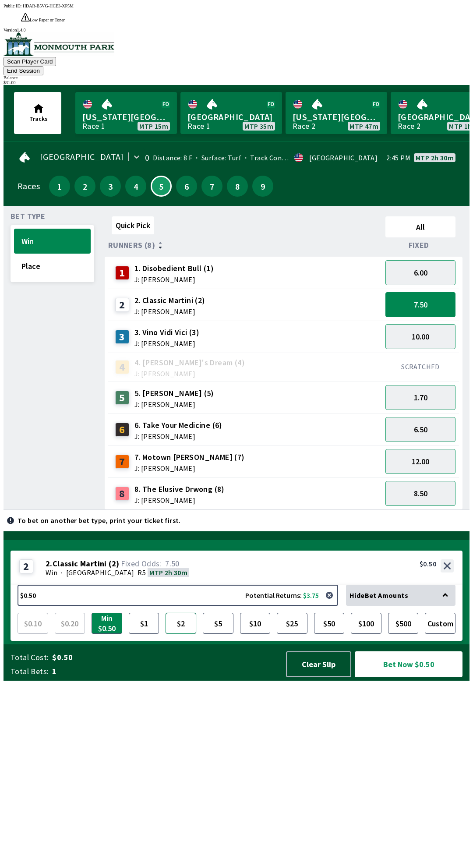
click at [186, 634] on button "$2" at bounding box center [181, 623] width 31 height 21
click at [427, 677] on button "Bet Now $2.00" at bounding box center [409, 664] width 108 height 26
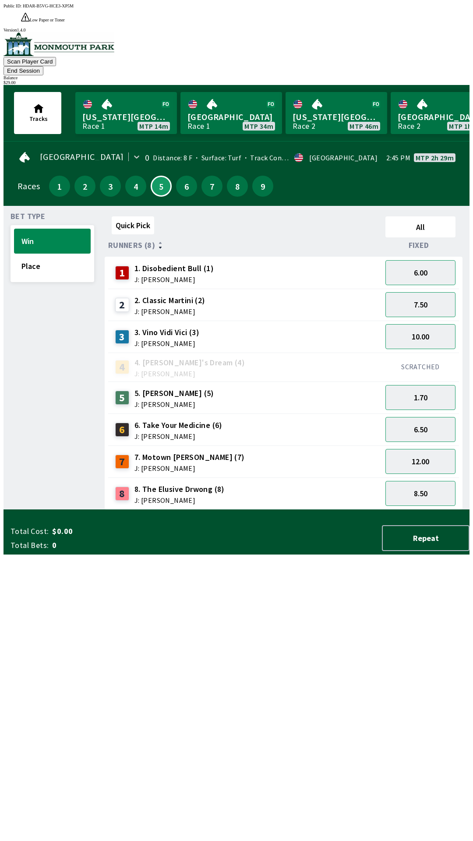
click at [56, 206] on div "Bet Type Win Place Quick Pick All Runners (8) Fixed 1 1. Disobedient Bull (1) J…" at bounding box center [240, 358] width 459 height 304
click at [53, 176] on button "1" at bounding box center [59, 186] width 21 height 21
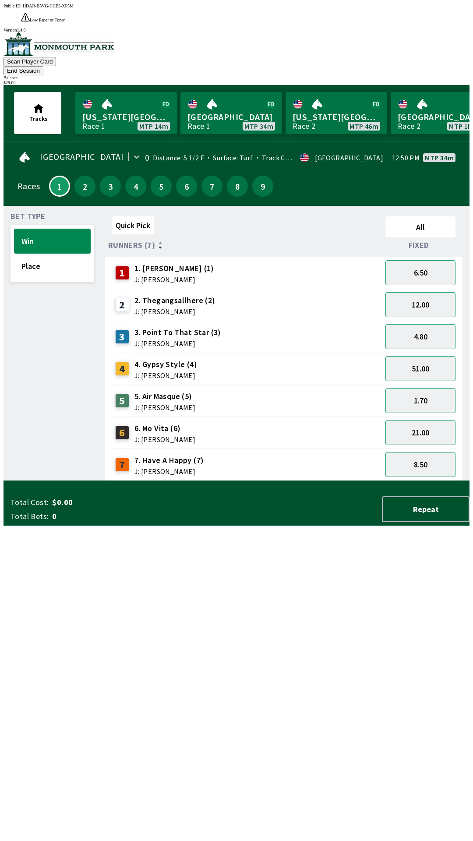
click at [127, 330] on div "3" at bounding box center [124, 337] width 19 height 14
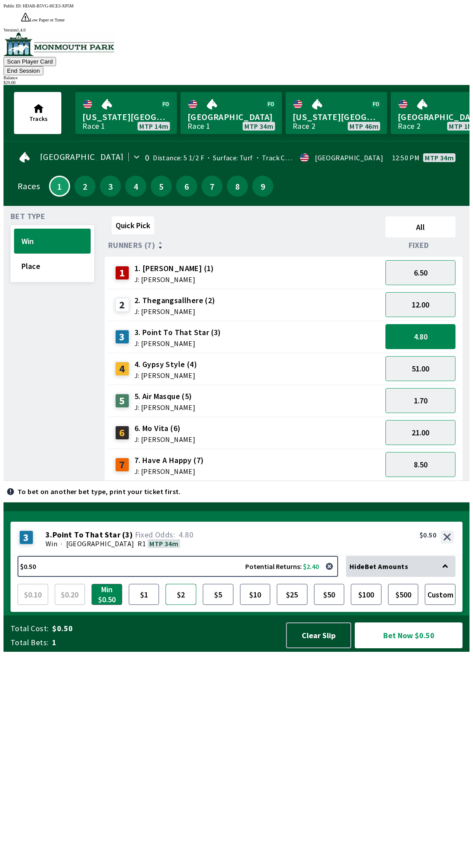
click at [186, 605] on button "$2" at bounding box center [181, 594] width 31 height 21
click at [416, 648] on button "Bet Now $2.00" at bounding box center [409, 635] width 108 height 26
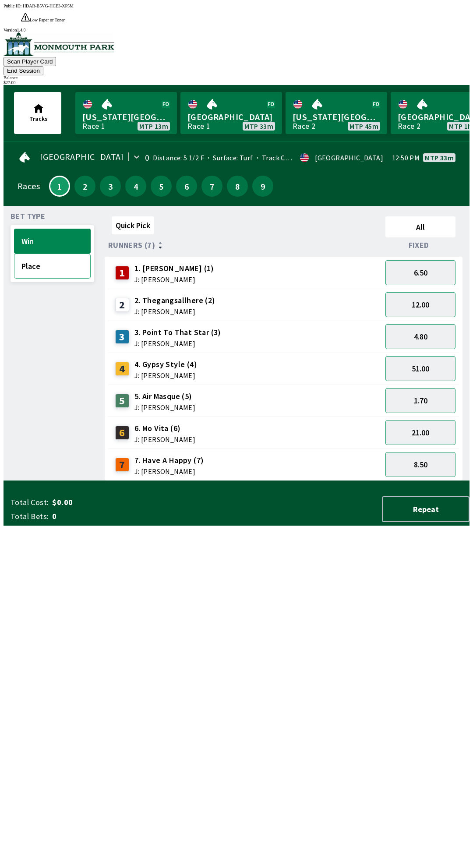
click at [54, 254] on button "Place" at bounding box center [52, 266] width 77 height 25
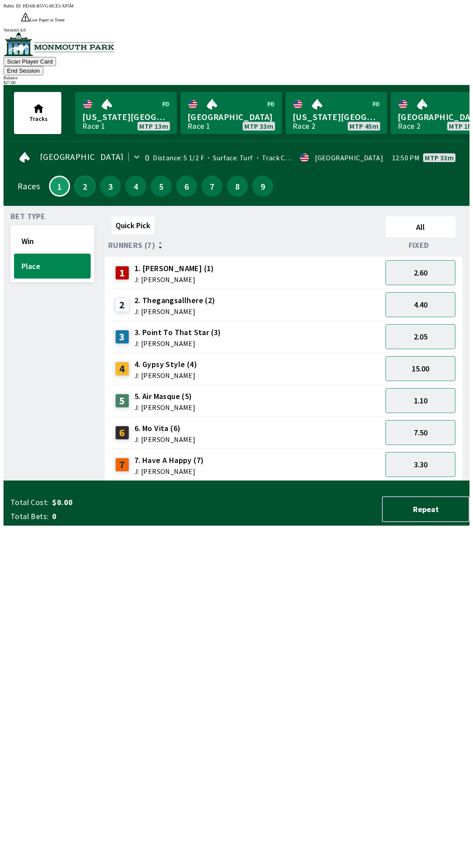
click at [84, 176] on button "2" at bounding box center [84, 186] width 21 height 21
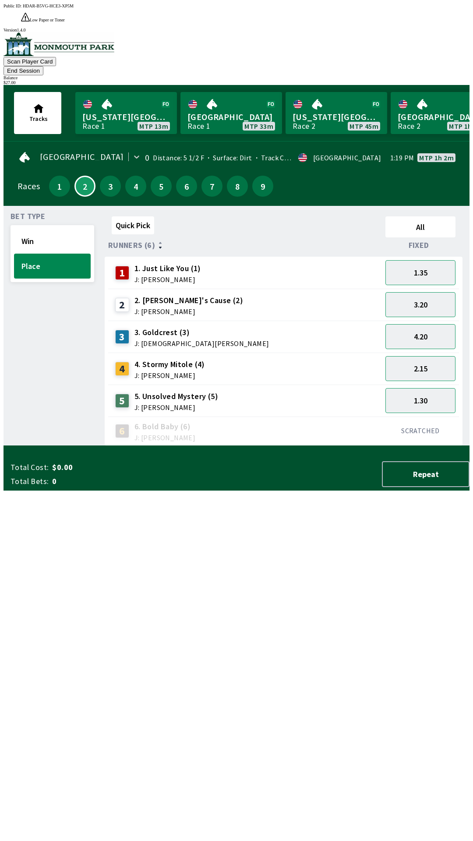
click at [158, 372] on span "J: [PERSON_NAME]" at bounding box center [169, 375] width 70 height 7
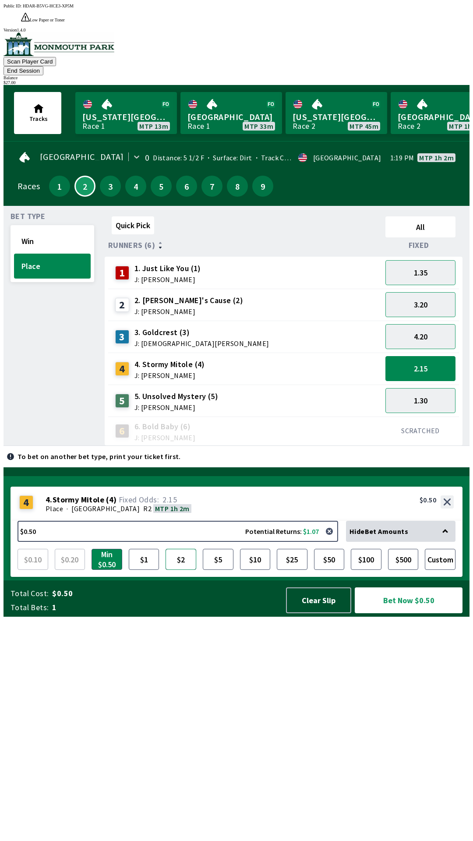
click at [183, 570] on button "$2" at bounding box center [181, 559] width 31 height 21
click at [427, 613] on button "Bet Now $2.00" at bounding box center [409, 600] width 108 height 26
